Goal: Check status: Check status

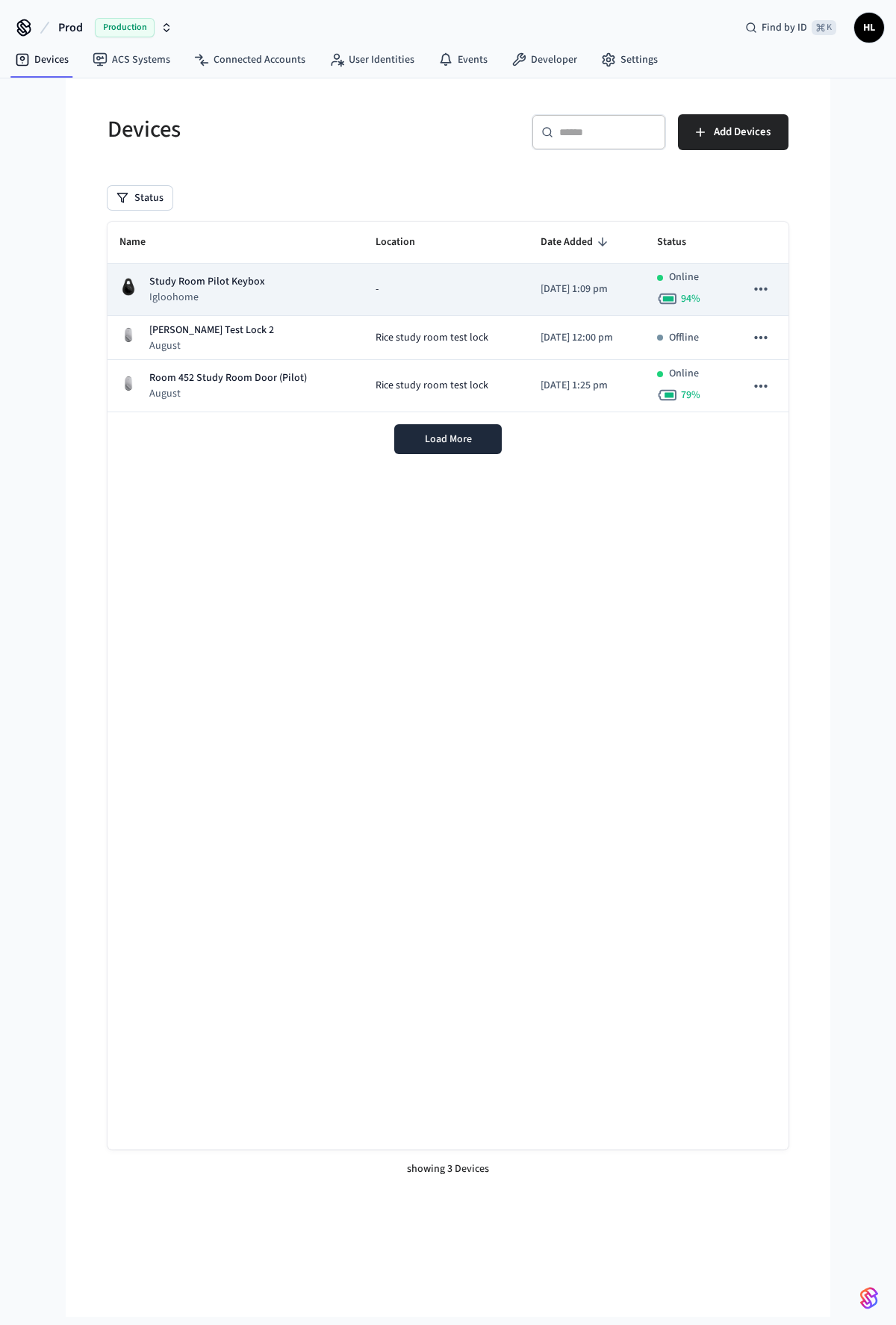
click at [209, 286] on p "Study Room Pilot Keybox" at bounding box center [207, 282] width 115 height 16
click at [313, 285] on div "Study Room Pilot Keybox Igloohome" at bounding box center [236, 289] width 232 height 30
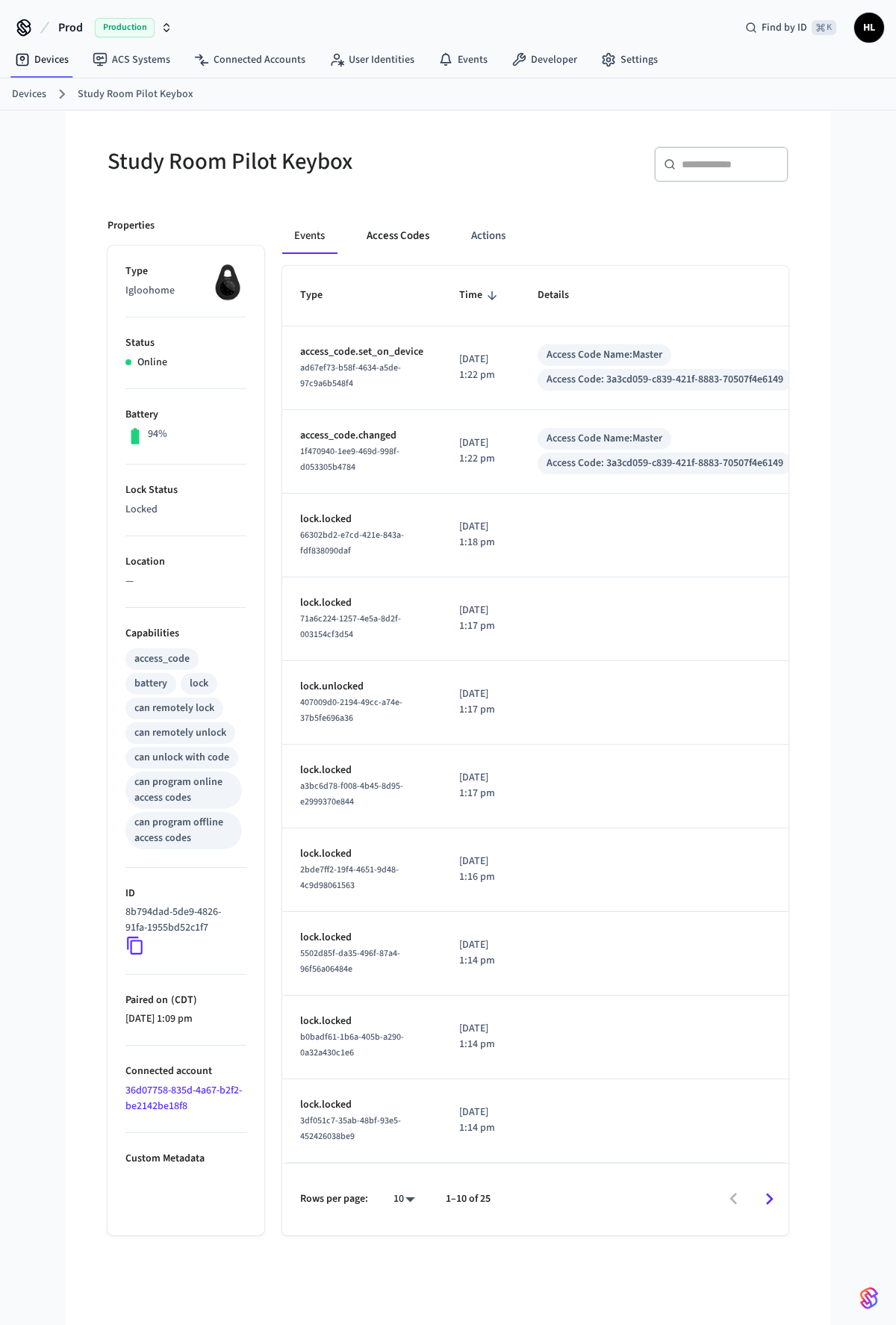
click at [418, 242] on button "Access Codes" at bounding box center [397, 236] width 87 height 36
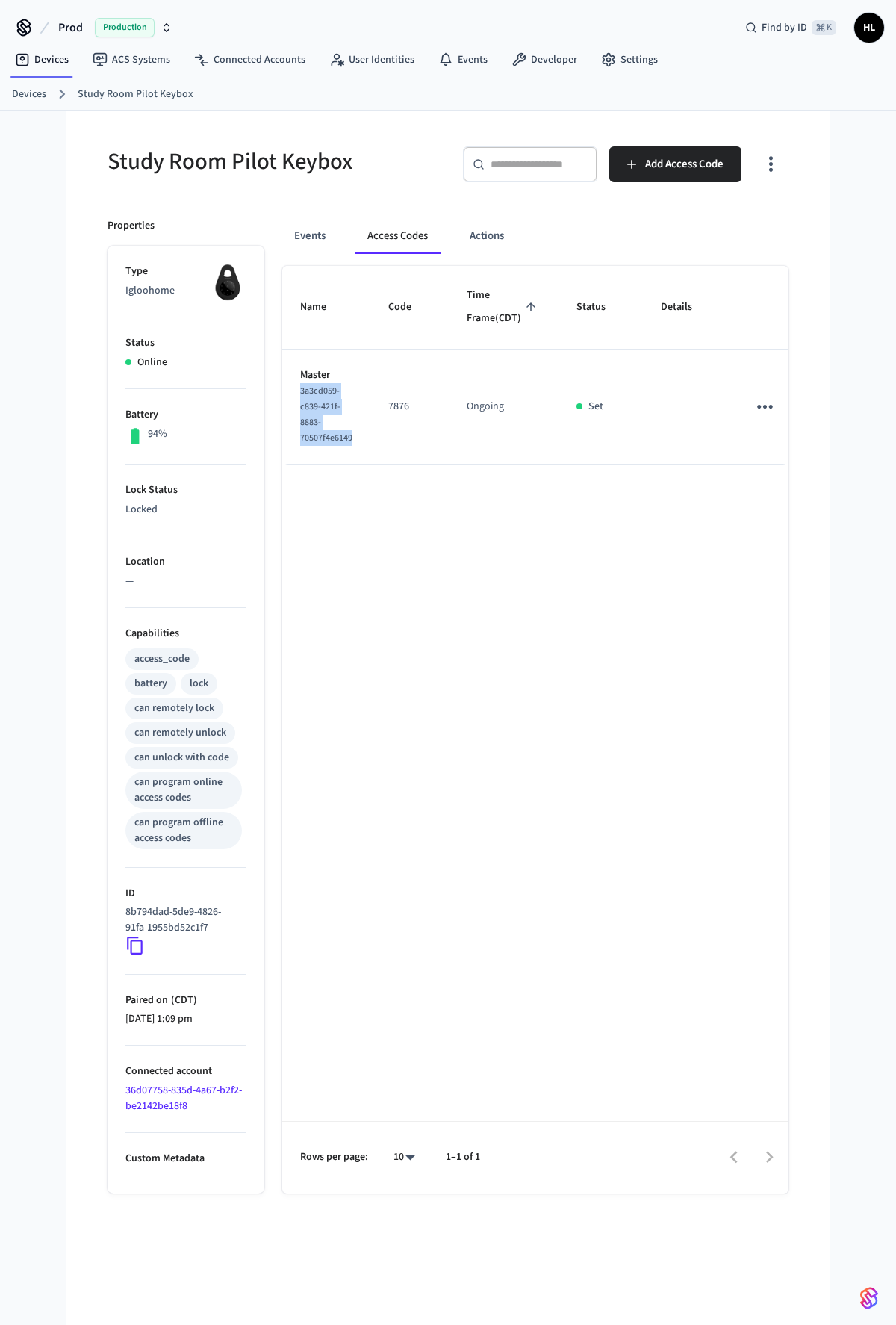
drag, startPoint x: 353, startPoint y: 464, endPoint x: 292, endPoint y: 414, distance: 78.9
click at [292, 414] on td "Master 3a3cd059-c839-421f-8883-70507f4e6149" at bounding box center [326, 407] width 88 height 115
copy span "3a3cd059-c839-421f-8883-70507f4e6149"
click at [289, 239] on button "Events" at bounding box center [310, 236] width 55 height 36
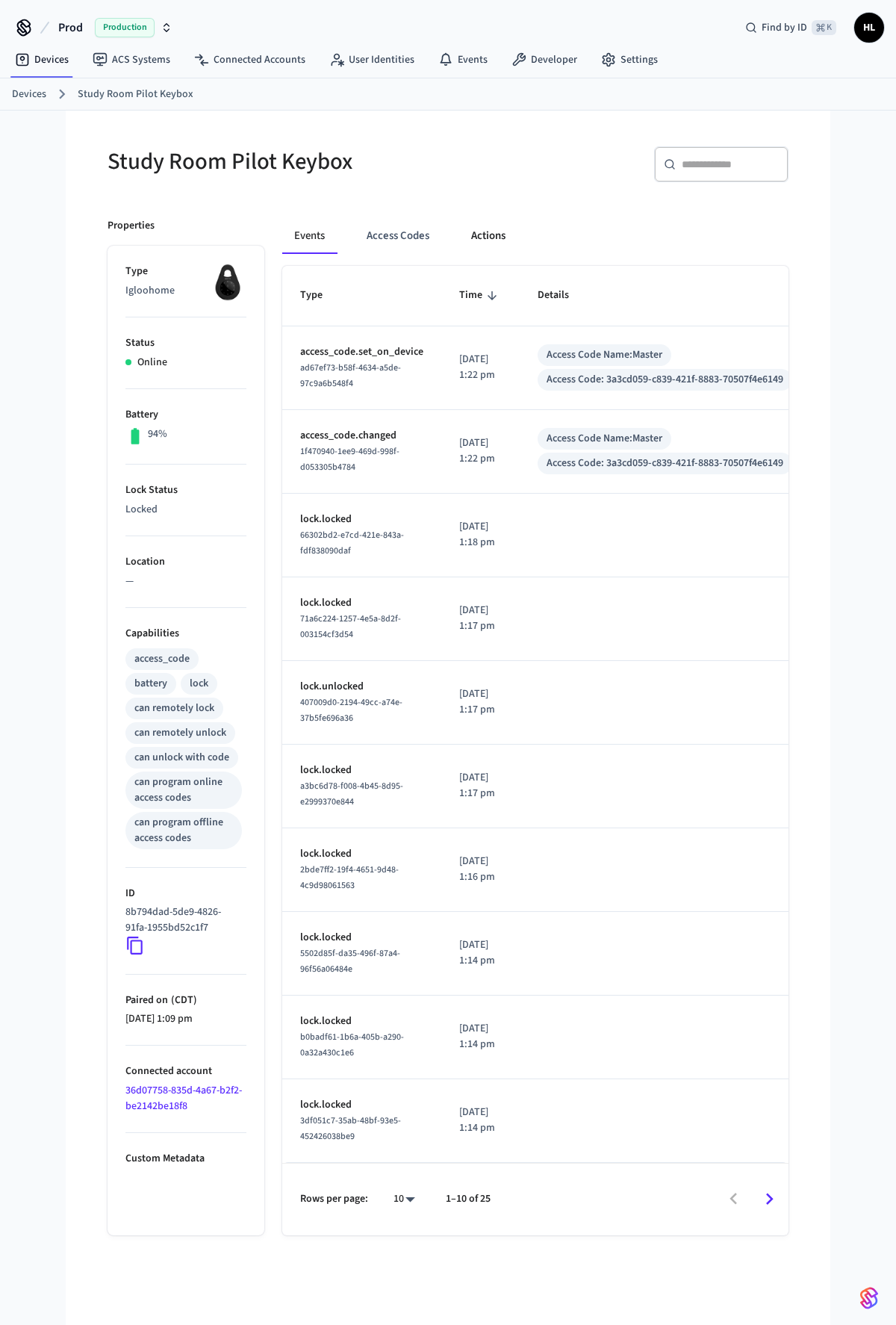
click at [501, 232] on button "Actions" at bounding box center [487, 236] width 58 height 36
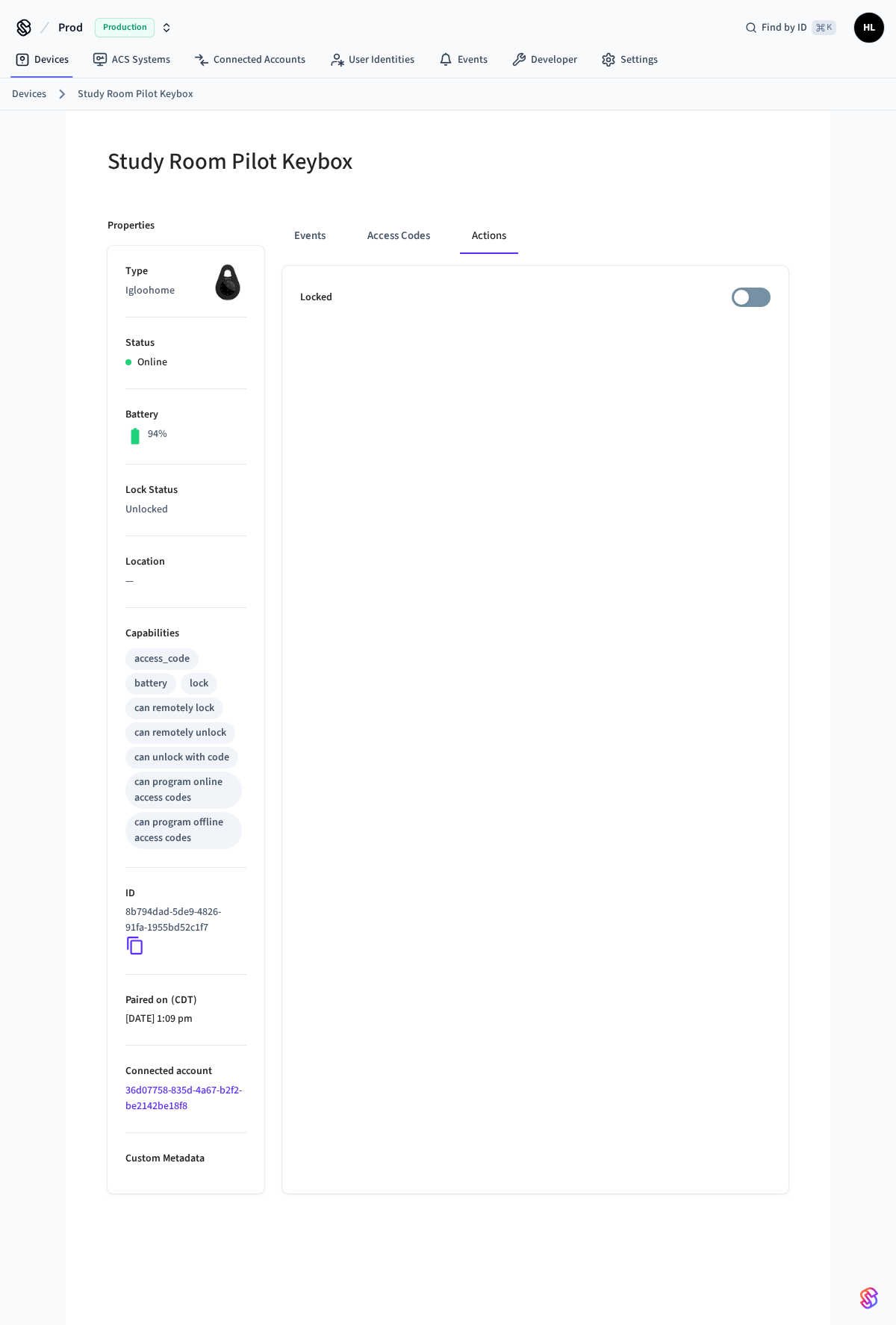
click at [702, 729] on ul "Locked" at bounding box center [536, 729] width 506 height 928
